Goal: Task Accomplishment & Management: Manage account settings

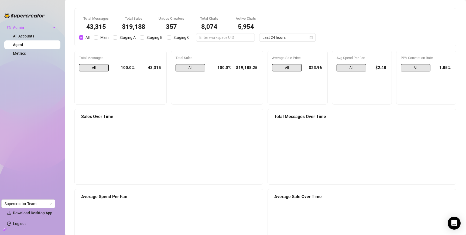
scroll to position [500, 0]
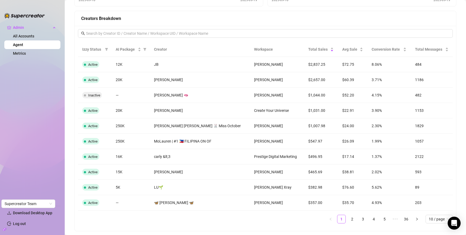
scroll to position [515, 0]
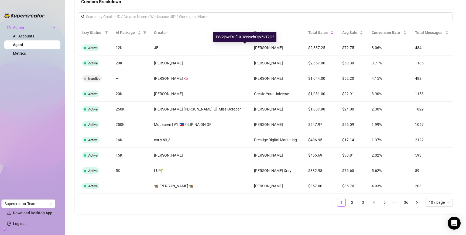
click at [249, 35] on div "TxV2jhwEruf1XDW9vehOjN5vT2C2" at bounding box center [244, 37] width 63 height 10
copy div "TxV2jhwEruf1XDW9vehOjN5vT2C2"
click at [348, 201] on link "2" at bounding box center [352, 202] width 8 height 8
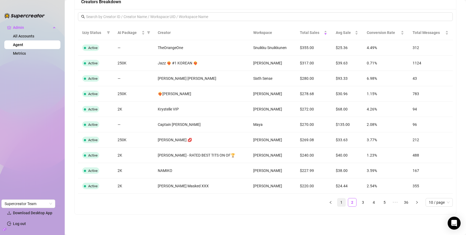
click at [337, 203] on link "1" at bounding box center [341, 202] width 8 height 8
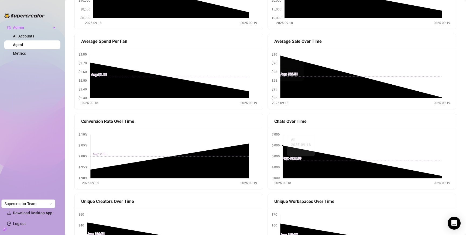
scroll to position [0, 0]
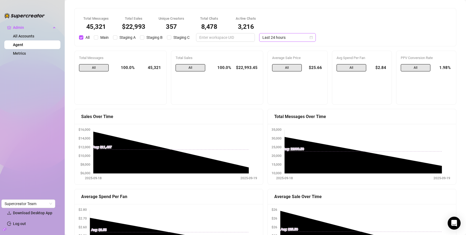
click at [284, 39] on span "Last 24 hours" at bounding box center [287, 37] width 50 height 8
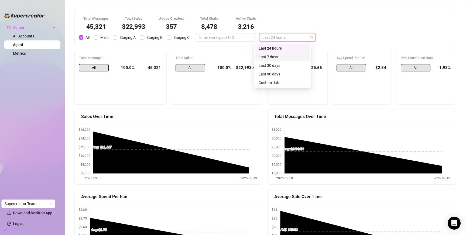
click at [284, 57] on div "Last 7 days" at bounding box center [283, 57] width 48 height 6
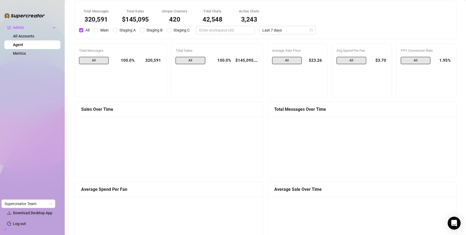
scroll to position [8, 0]
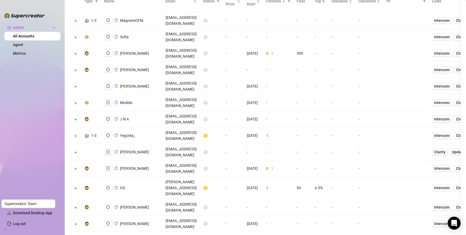
scroll to position [88, 0]
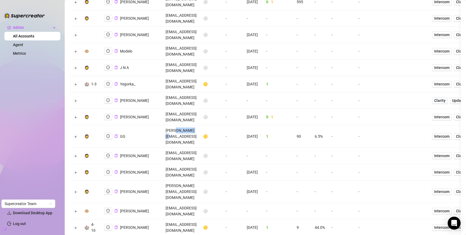
drag, startPoint x: 204, startPoint y: 83, endPoint x: 182, endPoint y: 81, distance: 21.6
click at [182, 125] on td "kant@kiran.club" at bounding box center [180, 136] width 37 height 22
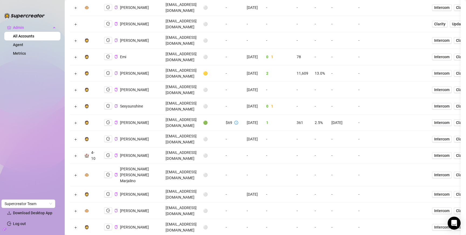
scroll to position [0, 0]
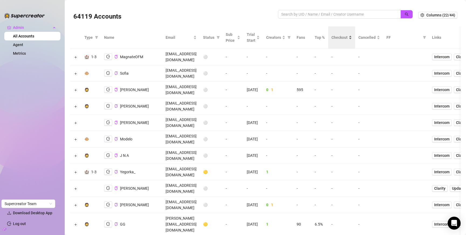
click at [348, 40] on span "Checkout" at bounding box center [339, 38] width 16 height 6
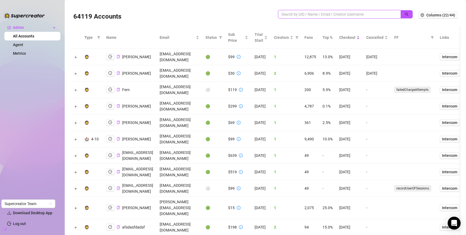
click at [307, 12] on input "search" at bounding box center [337, 14] width 112 height 6
paste input "TxV2jhwEruf1XDW9vehOjN5vT2C2"
click at [405, 15] on icon "search" at bounding box center [407, 14] width 4 height 4
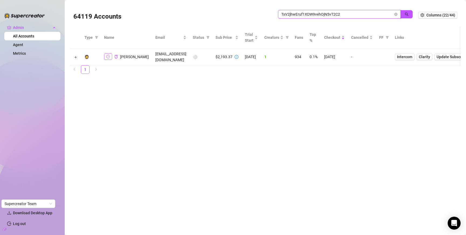
type input "TxV2jhwEruf1XDW9vehOjN5vT2C2"
click at [108, 55] on icon "logout" at bounding box center [108, 57] width 4 height 4
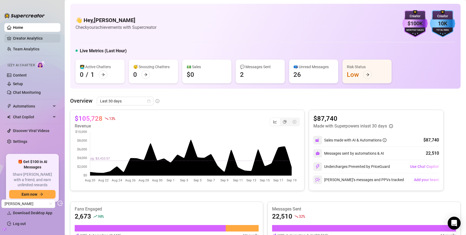
click at [29, 39] on link "Creator Analytics" at bounding box center [34, 38] width 43 height 9
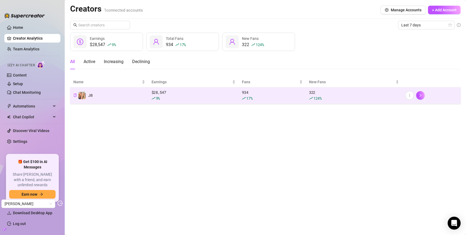
click at [99, 94] on td "JB" at bounding box center [109, 95] width 78 height 16
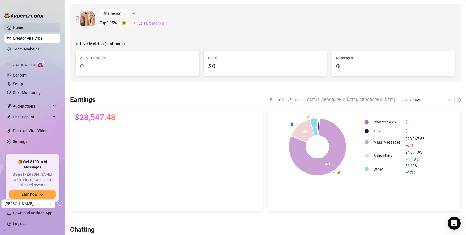
click at [23, 28] on link "Home" at bounding box center [18, 27] width 10 height 4
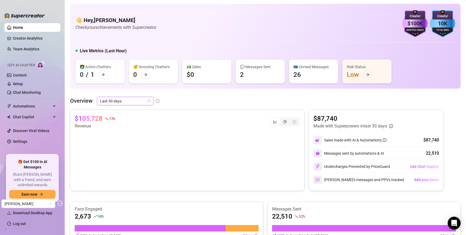
click at [115, 102] on span "Last 30 days" at bounding box center [125, 101] width 50 height 8
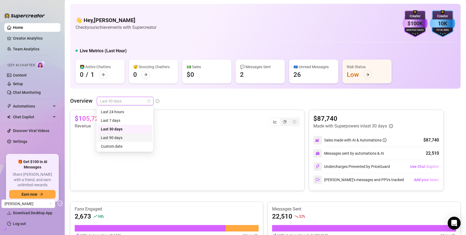
click at [121, 138] on div "Last 90 days" at bounding box center [125, 138] width 48 height 6
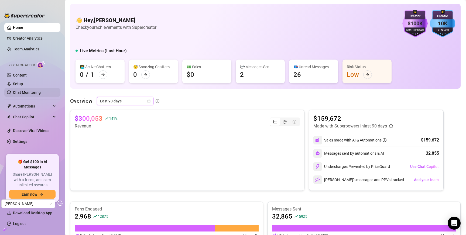
click at [41, 93] on link "Chat Monitoring" at bounding box center [27, 92] width 28 height 4
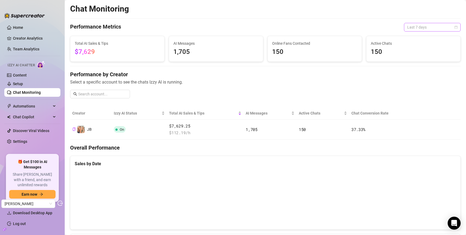
click at [418, 23] on span "Last 7 days" at bounding box center [432, 27] width 50 height 8
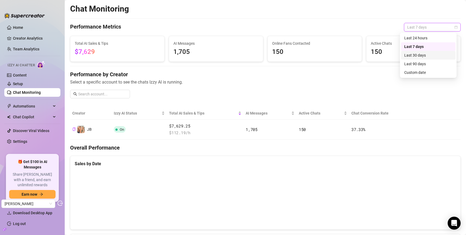
click at [417, 54] on div "Last 30 days" at bounding box center [428, 55] width 48 height 6
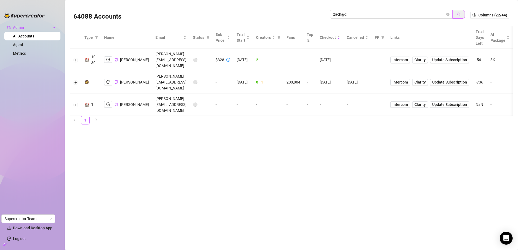
click at [459, 13] on icon "search" at bounding box center [459, 14] width 4 height 4
type input "zach@"
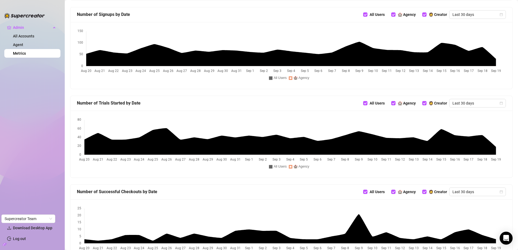
scroll to position [222, 0]
